Goal: Information Seeking & Learning: Learn about a topic

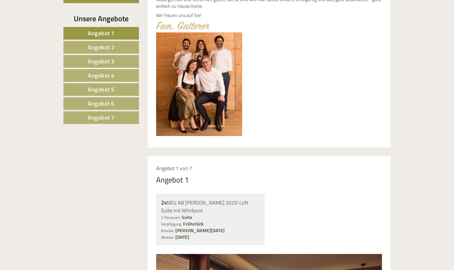
scroll to position [166, 0]
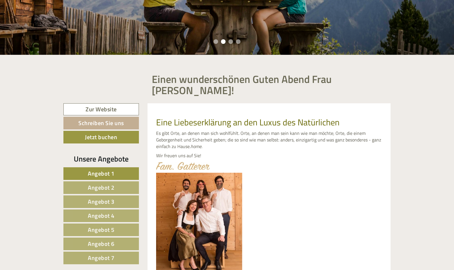
drag, startPoint x: 453, startPoint y: 34, endPoint x: 458, endPoint y: 3, distance: 31.0
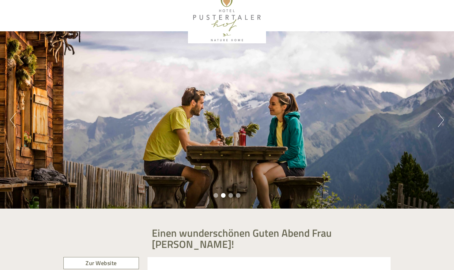
scroll to position [0, 0]
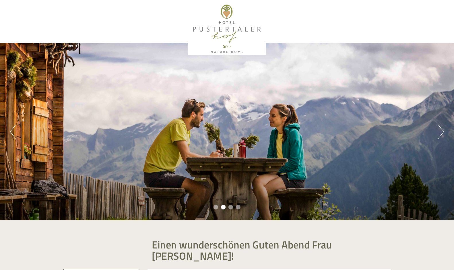
click at [437, 133] on div "Previous Next 1 2 3 4" at bounding box center [227, 131] width 454 height 177
click at [438, 133] on button "Next" at bounding box center [441, 132] width 6 height 14
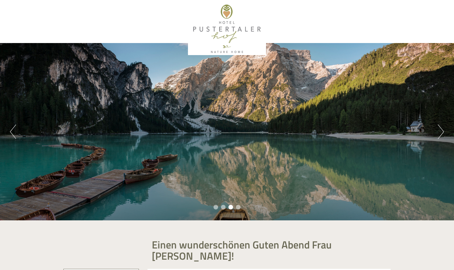
click at [438, 133] on button "Next" at bounding box center [441, 132] width 6 height 14
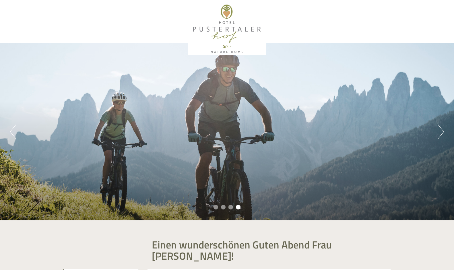
click at [438, 133] on button "Next" at bounding box center [441, 132] width 6 height 14
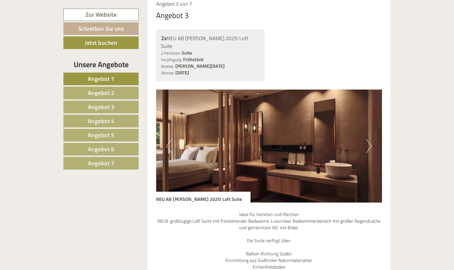
scroll to position [1662, 0]
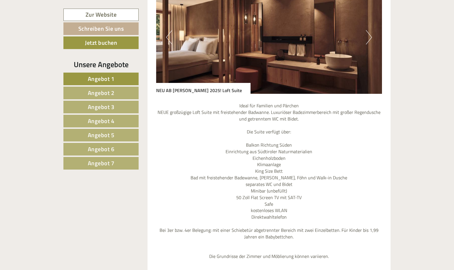
click at [103, 106] on span "Angebot 3" at bounding box center [101, 106] width 27 height 9
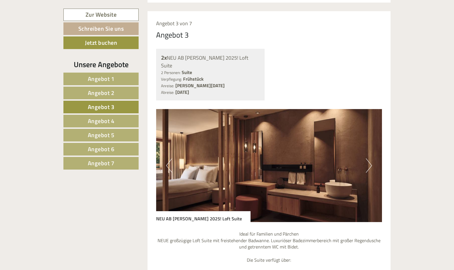
click at [114, 121] on span "Angebot 4" at bounding box center [101, 120] width 27 height 9
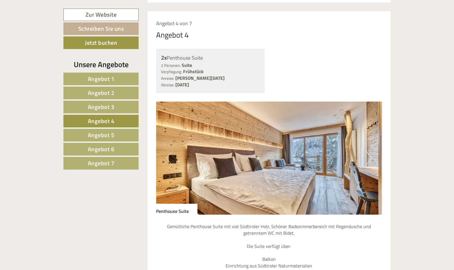
click at [114, 138] on link "Angebot 5" at bounding box center [100, 135] width 75 height 13
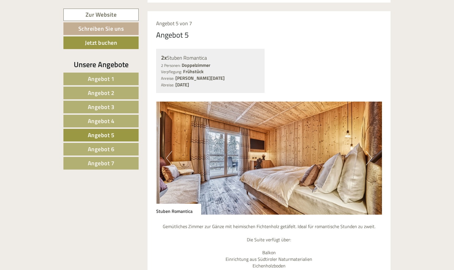
click at [115, 151] on link "Angebot 6" at bounding box center [100, 149] width 75 height 13
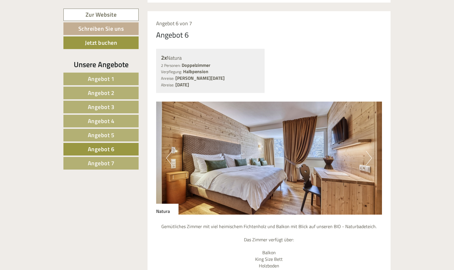
click at [115, 161] on link "Angebot 7" at bounding box center [100, 163] width 75 height 13
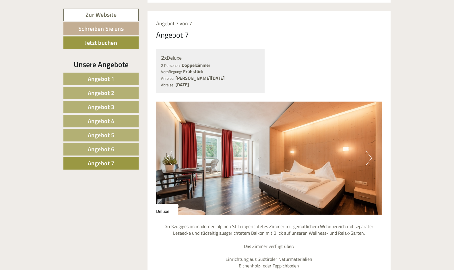
click at [114, 93] on span "Angebot 2" at bounding box center [101, 92] width 27 height 9
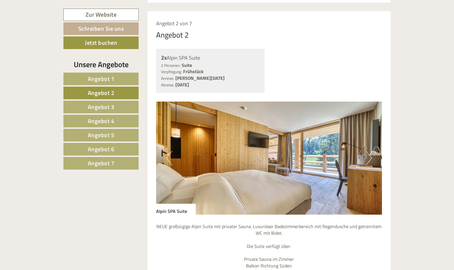
click at [370, 151] on button "Next" at bounding box center [369, 158] width 6 height 14
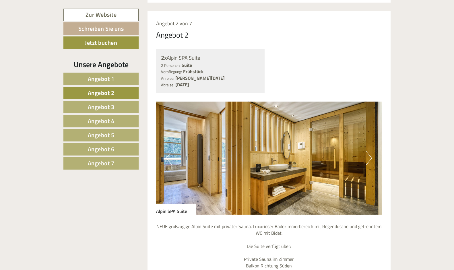
click at [370, 151] on button "Next" at bounding box center [369, 158] width 6 height 14
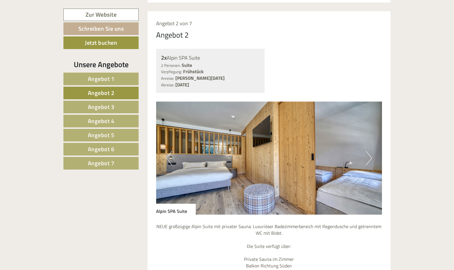
click at [370, 151] on button "Next" at bounding box center [369, 158] width 6 height 14
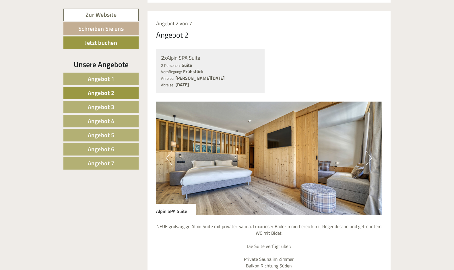
click at [370, 151] on button "Next" at bounding box center [369, 158] width 6 height 14
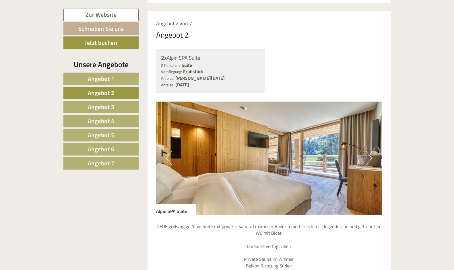
click at [370, 151] on button "Next" at bounding box center [369, 158] width 6 height 14
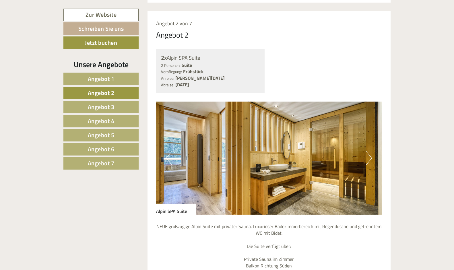
click at [370, 151] on button "Next" at bounding box center [369, 158] width 6 height 14
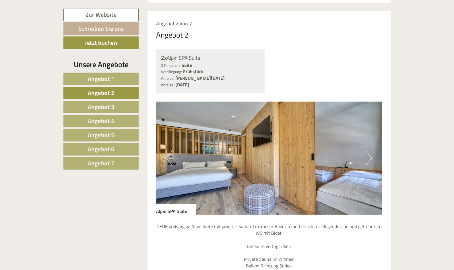
click at [119, 79] on link "Angebot 1" at bounding box center [100, 79] width 75 height 13
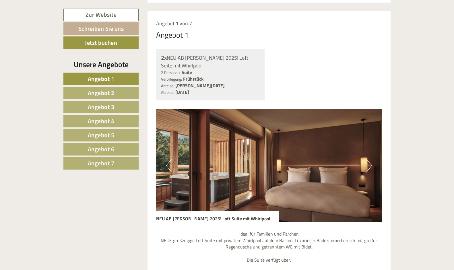
click at [370, 158] on button "Next" at bounding box center [369, 165] width 6 height 14
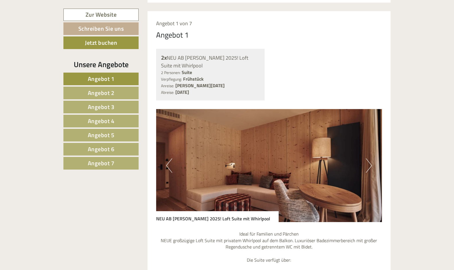
click at [370, 158] on button "Next" at bounding box center [369, 165] width 6 height 14
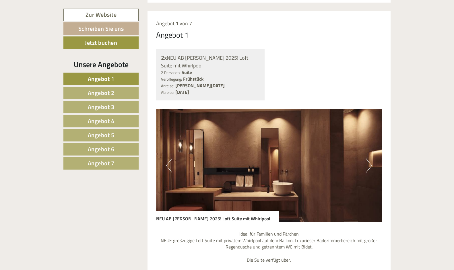
click at [370, 158] on button "Next" at bounding box center [369, 165] width 6 height 14
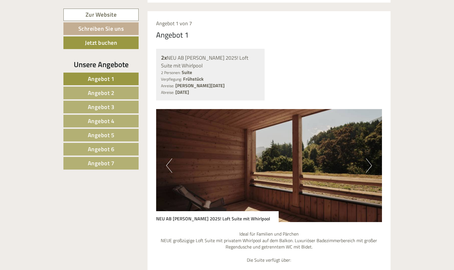
click at [370, 158] on button "Next" at bounding box center [369, 165] width 6 height 14
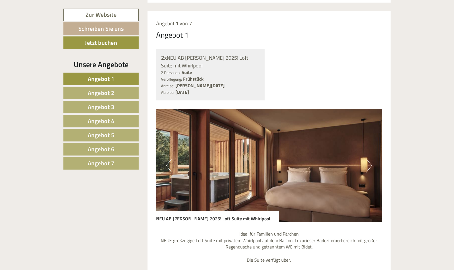
click at [370, 158] on button "Next" at bounding box center [369, 165] width 6 height 14
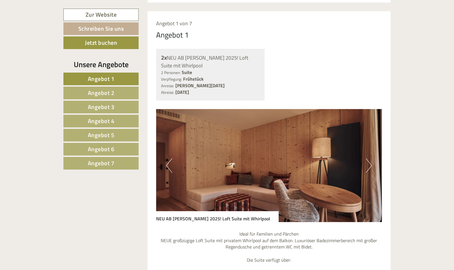
click at [370, 158] on button "Next" at bounding box center [369, 165] width 6 height 14
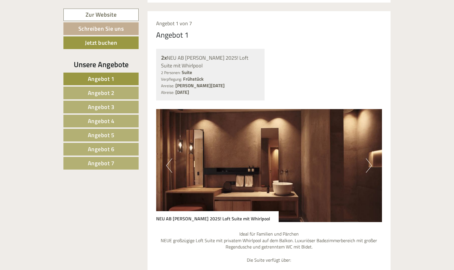
click at [102, 109] on span "Angebot 3" at bounding box center [101, 106] width 27 height 9
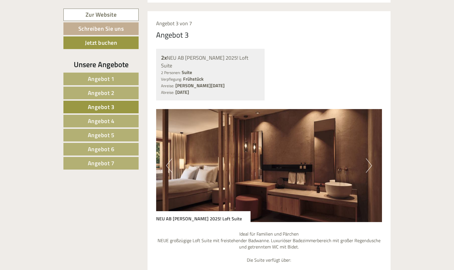
click at [371, 158] on button "Next" at bounding box center [369, 165] width 6 height 14
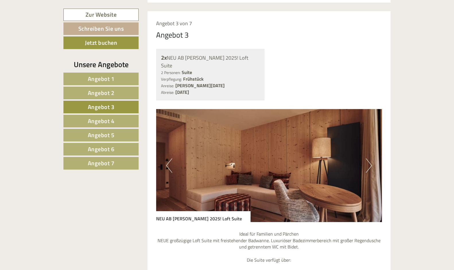
click at [371, 158] on button "Next" at bounding box center [369, 165] width 6 height 14
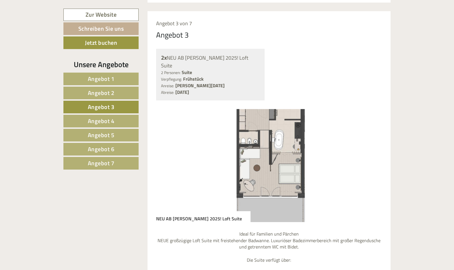
click at [371, 158] on button "Next" at bounding box center [369, 165] width 6 height 14
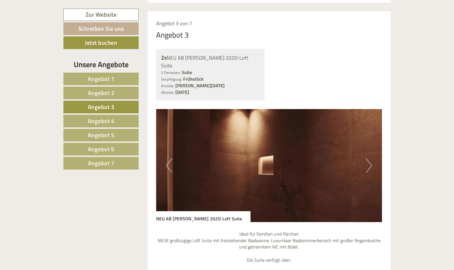
click at [103, 119] on span "Angebot 4" at bounding box center [101, 120] width 27 height 9
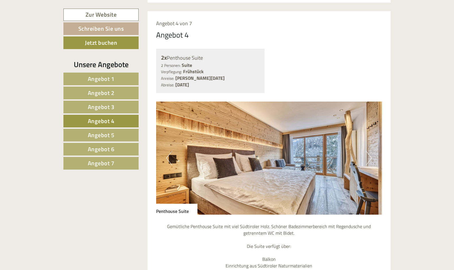
click at [110, 137] on span "Angebot 5" at bounding box center [101, 135] width 27 height 9
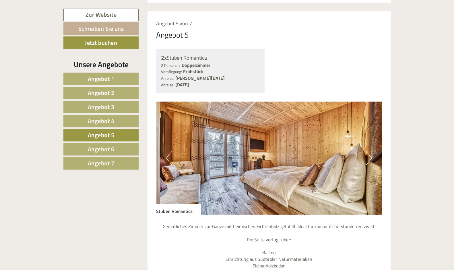
click at [365, 147] on img at bounding box center [269, 158] width 226 height 113
click at [366, 151] on button "Next" at bounding box center [369, 158] width 6 height 14
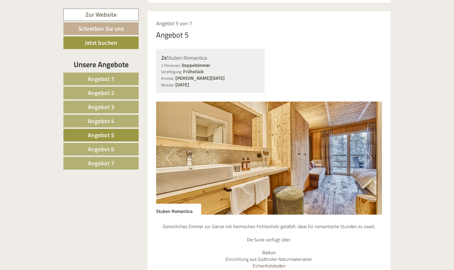
click at [366, 151] on button "Next" at bounding box center [369, 158] width 6 height 14
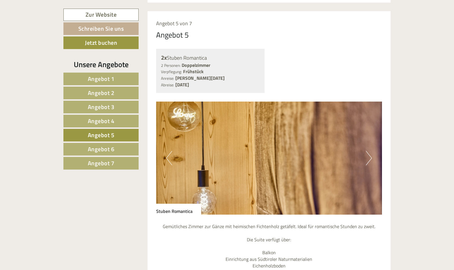
click at [366, 151] on button "Next" at bounding box center [369, 158] width 6 height 14
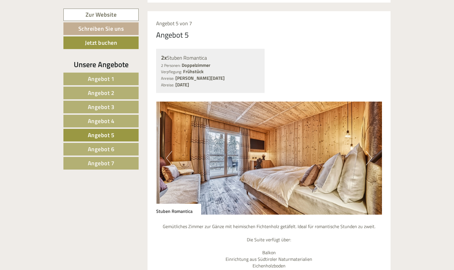
click at [116, 150] on link "Angebot 6" at bounding box center [100, 149] width 75 height 13
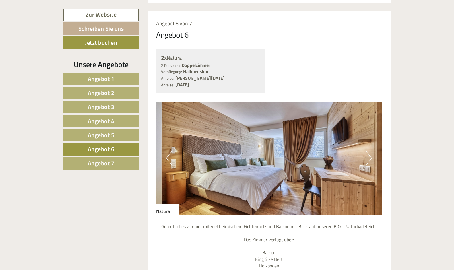
click at [371, 151] on button "Next" at bounding box center [369, 158] width 6 height 14
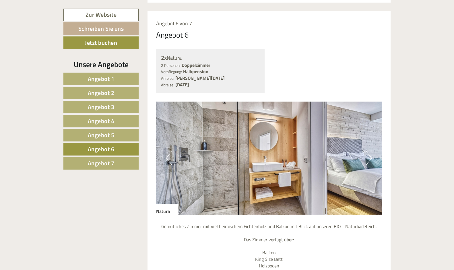
click at [371, 151] on button "Next" at bounding box center [369, 158] width 6 height 14
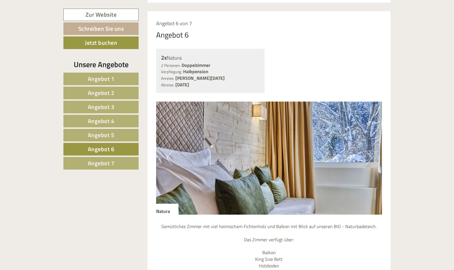
click at [117, 146] on link "Angebot 6" at bounding box center [100, 149] width 75 height 13
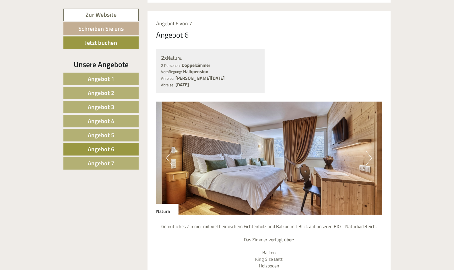
click at [370, 151] on button "Next" at bounding box center [369, 158] width 6 height 14
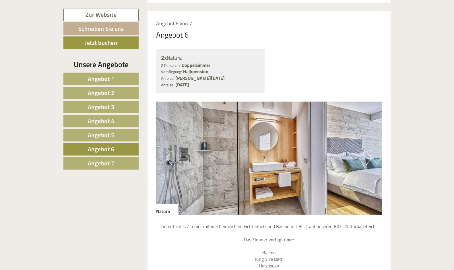
click at [92, 153] on link "Angebot 6" at bounding box center [100, 149] width 75 height 13
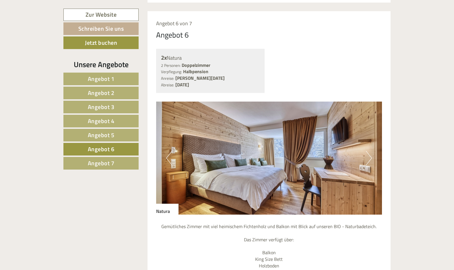
click at [93, 159] on span "Angebot 7" at bounding box center [101, 163] width 27 height 9
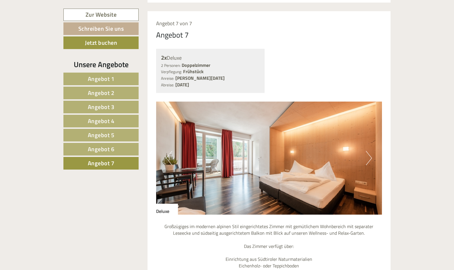
click at [370, 151] on button "Next" at bounding box center [369, 158] width 6 height 14
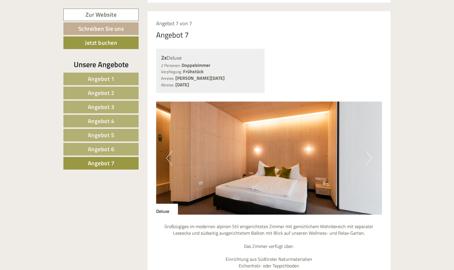
click at [370, 151] on button "Next" at bounding box center [369, 158] width 6 height 14
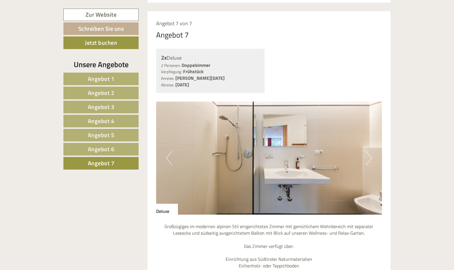
click at [370, 151] on button "Next" at bounding box center [369, 158] width 6 height 14
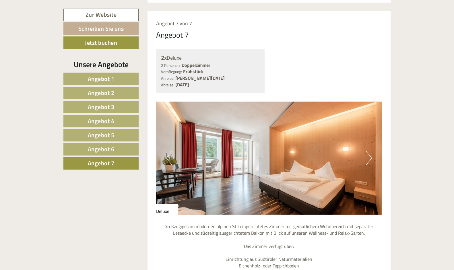
drag, startPoint x: 451, startPoint y: 142, endPoint x: 458, endPoint y: 91, distance: 51.8
click at [454, 91] on html "Previous Next 1 2 3 4 Einen wunderschönen Guten Abend Frau [PERSON_NAME]! Eine …" at bounding box center [227, 174] width 454 height 1251
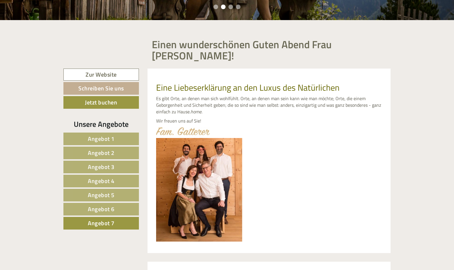
scroll to position [187, 0]
